Goal: Contribute content: Add original content to the website for others to see

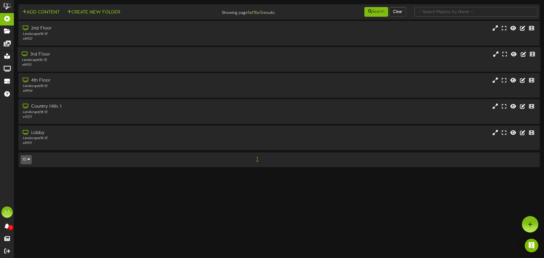
click at [116, 48] on div "3rd Floor Landscape ( 16:9 ) # 8933" at bounding box center [279, 59] width 523 height 25
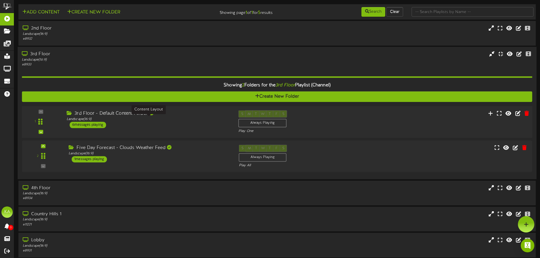
click at [170, 117] on div "Landscape ( 16:9 )" at bounding box center [148, 119] width 163 height 5
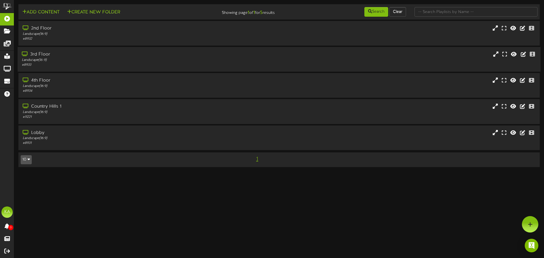
click at [81, 60] on div "Landscape ( 16:9 )" at bounding box center [126, 60] width 209 height 5
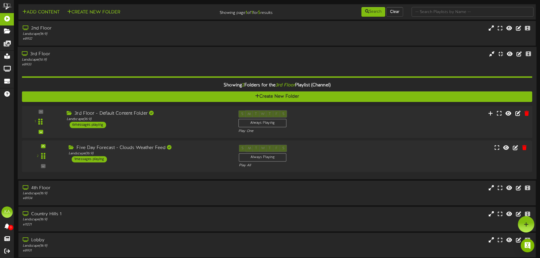
click at [139, 116] on div "3rd Floor - Default Content Folder" at bounding box center [148, 114] width 163 height 7
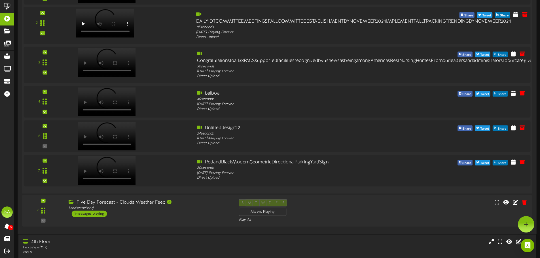
scroll to position [113, 0]
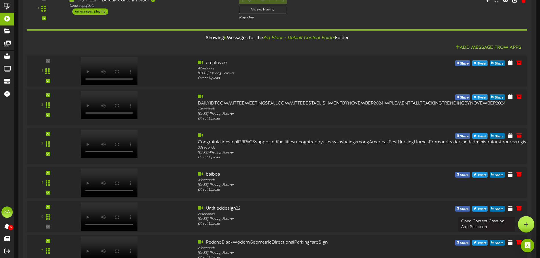
click at [526, 223] on icon at bounding box center [526, 224] width 5 height 5
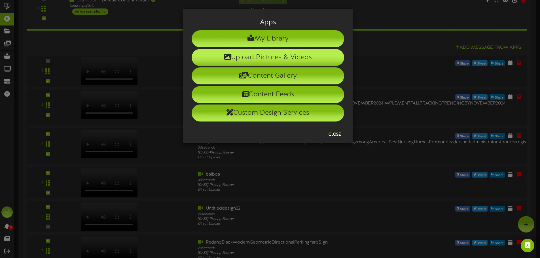
click at [260, 55] on li "Upload Pictures & Videos" at bounding box center [268, 57] width 152 height 17
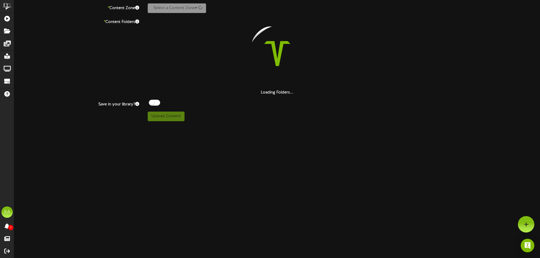
scroll to position [87, 0]
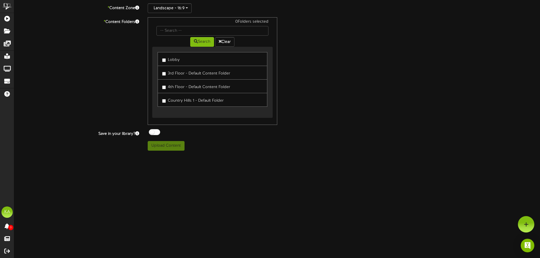
click at [167, 59] on label "Lobby" at bounding box center [171, 59] width 18 height 8
click at [168, 73] on label "3rd Floor - Default Content Folder" at bounding box center [196, 73] width 68 height 8
click at [168, 85] on label "4th Floor - Default Content Folder" at bounding box center [196, 86] width 68 height 8
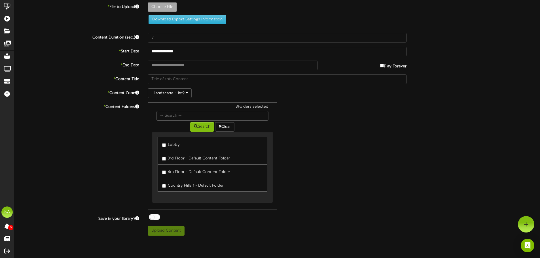
scroll to position [0, 0]
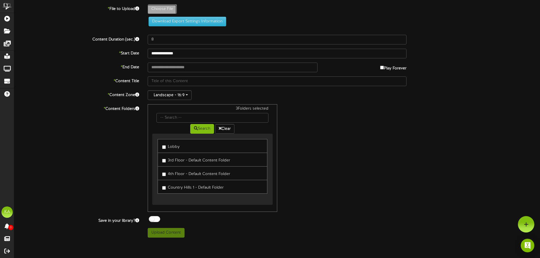
type input "**********"
type input "CopyofBlueRetroReqiredFaceMaskCovidPreventionPosterBusinessCardUS"
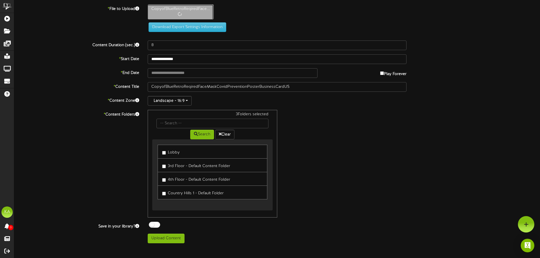
type input "18"
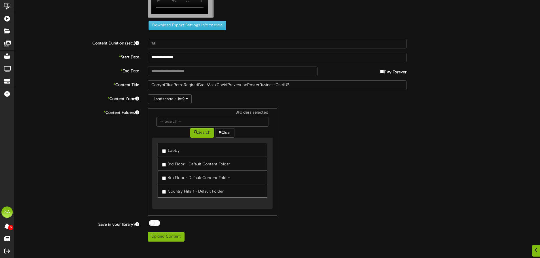
scroll to position [87, 0]
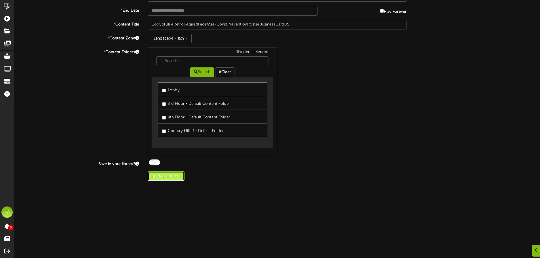
click at [173, 181] on button "Upload Content" at bounding box center [166, 176] width 37 height 10
type input "**********"
